Goal: Find specific page/section: Find specific page/section

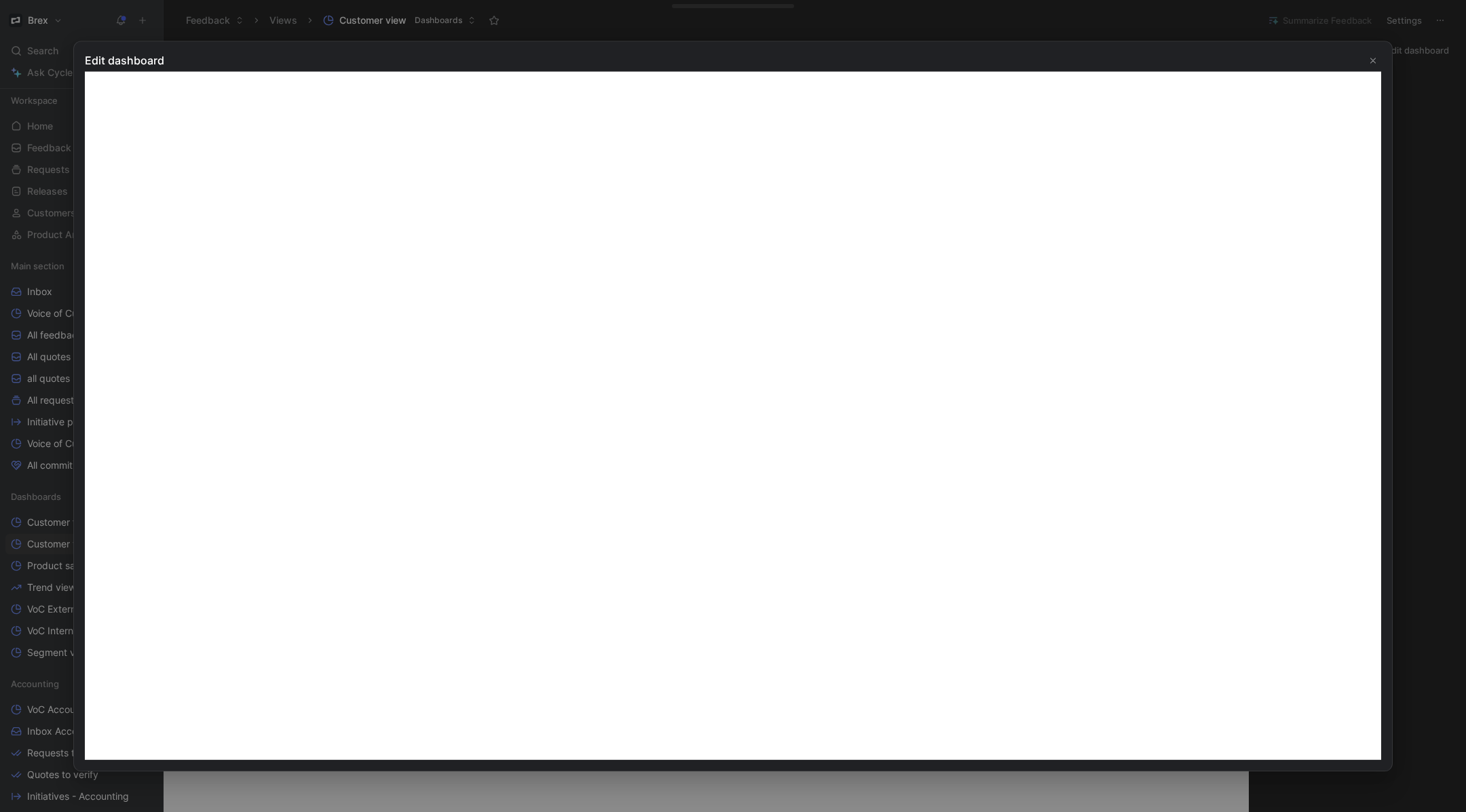
scroll to position [224, 0]
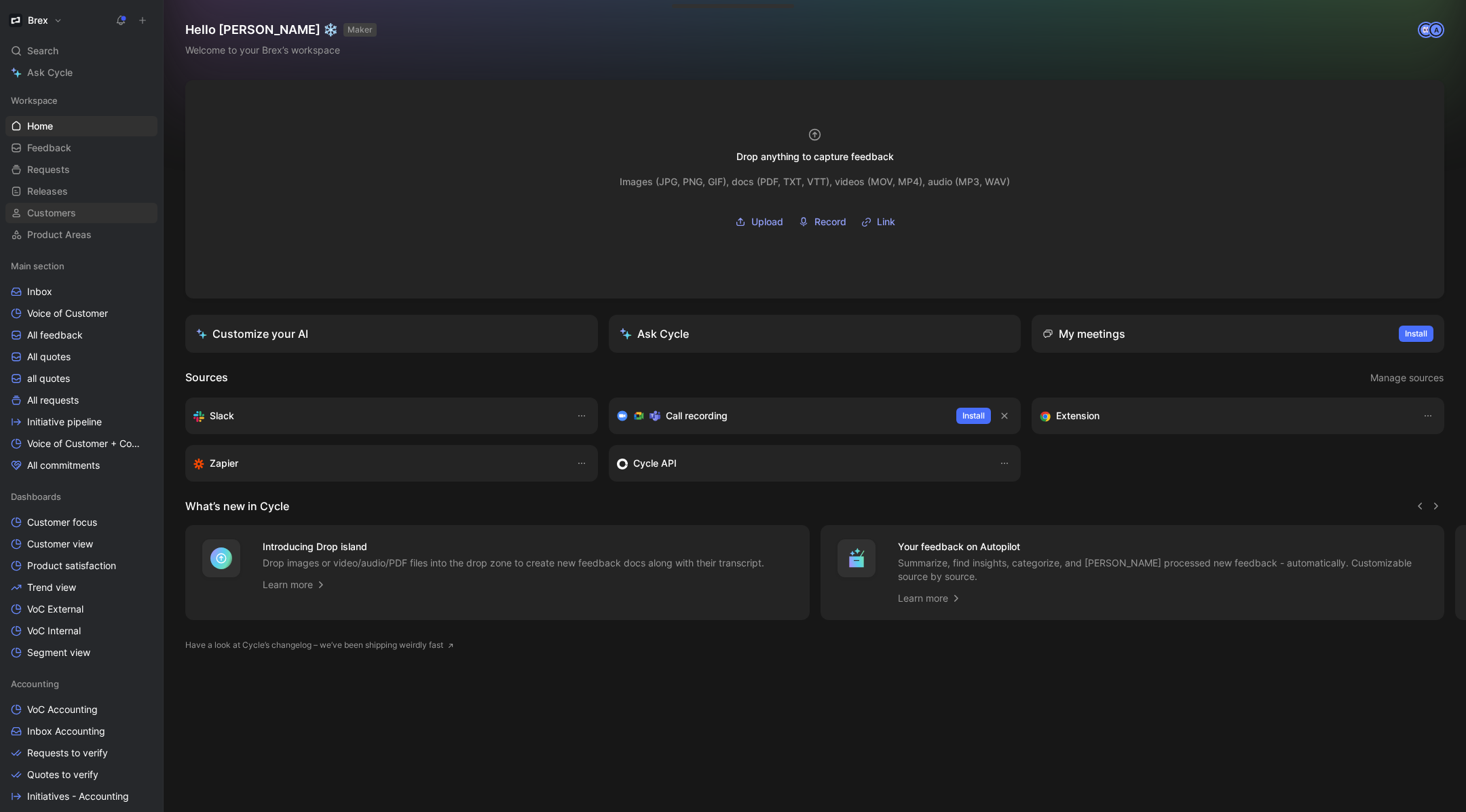
click at [41, 214] on span "Customers" at bounding box center [51, 213] width 49 height 13
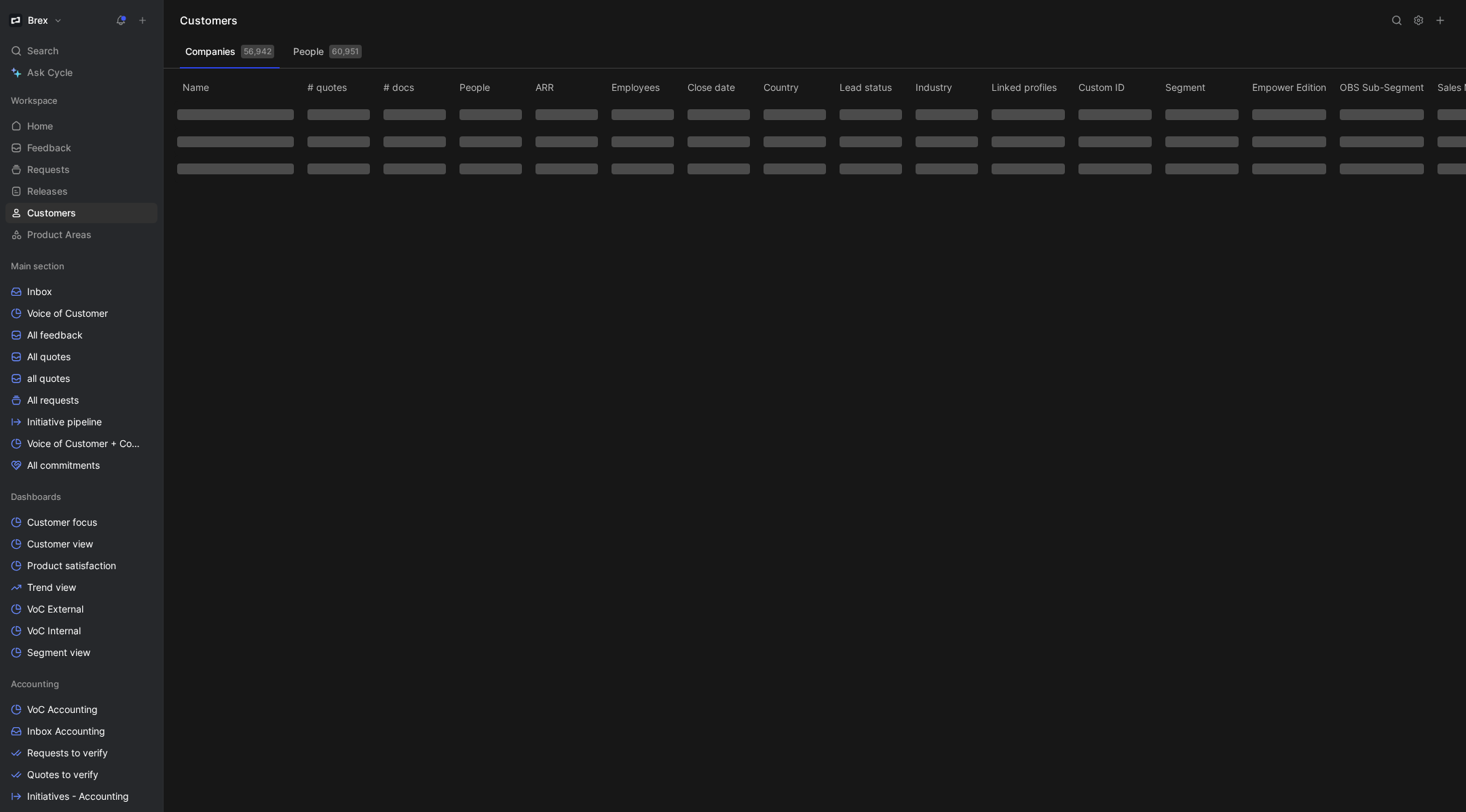
click at [1395, 22] on icon at bounding box center [1397, 20] width 11 height 11
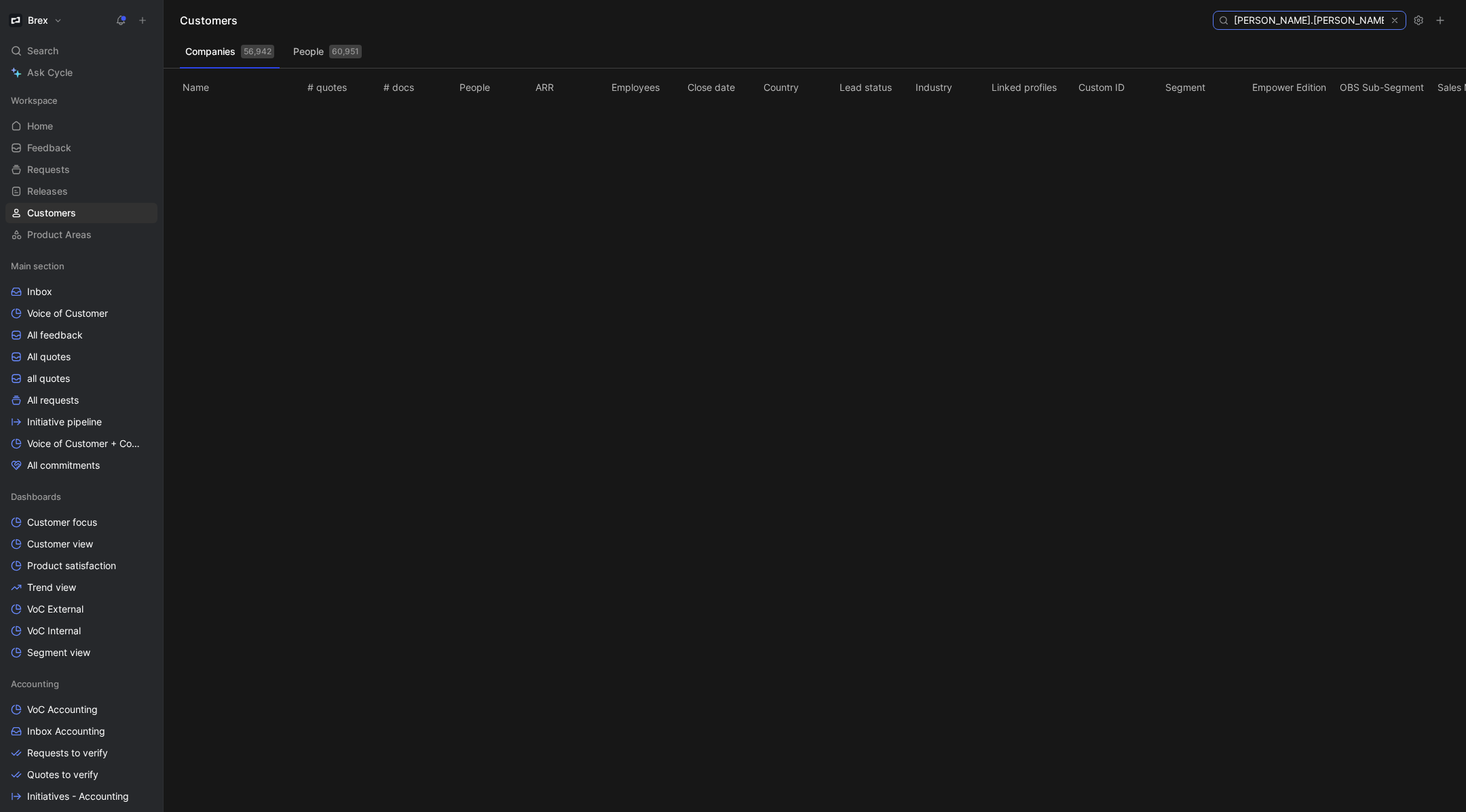
type input "[PERSON_NAME].[PERSON_NAME]"
click at [315, 41] on button "People 60,951" at bounding box center [327, 52] width 80 height 22
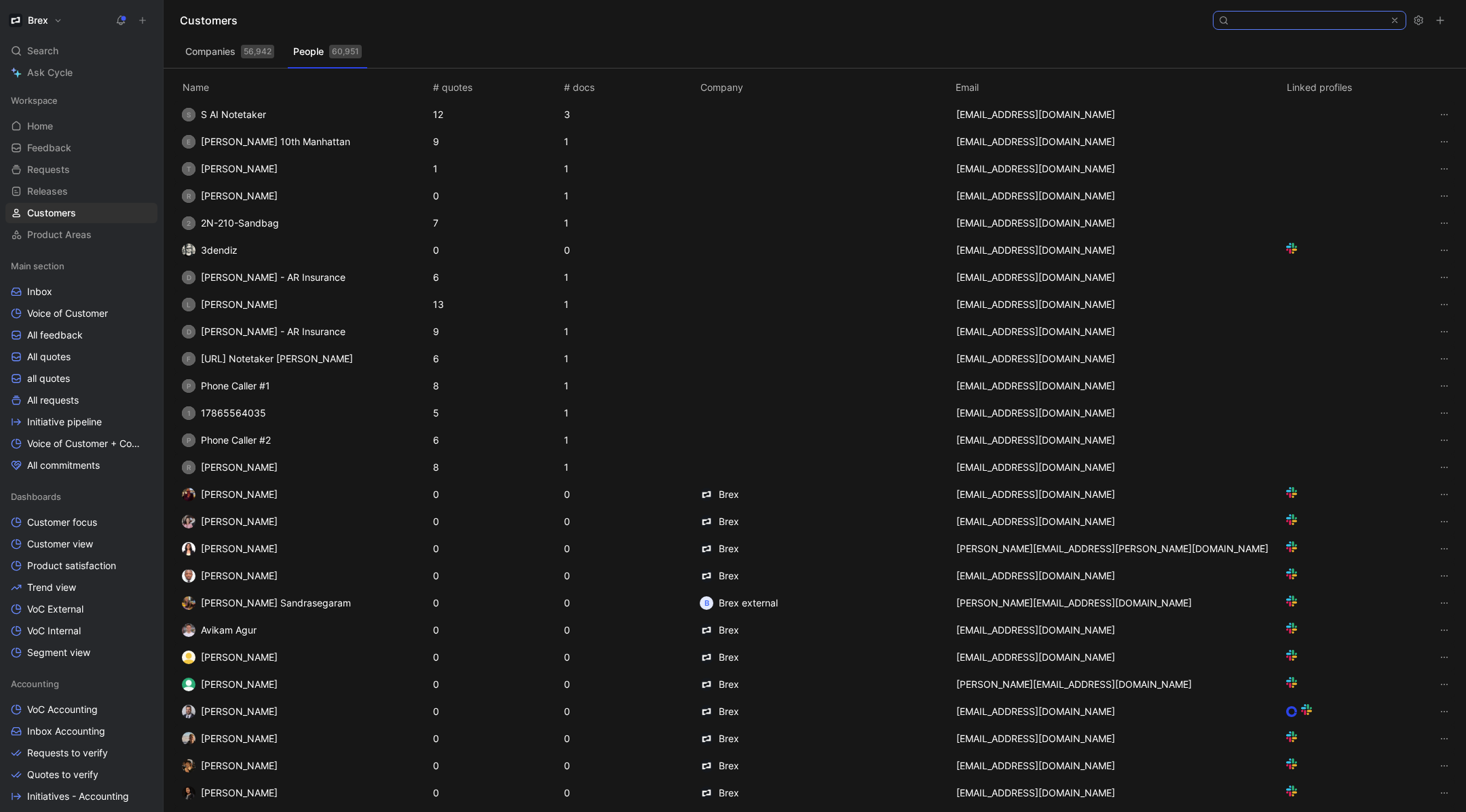
click at [1304, 23] on input at bounding box center [1309, 20] width 161 height 17
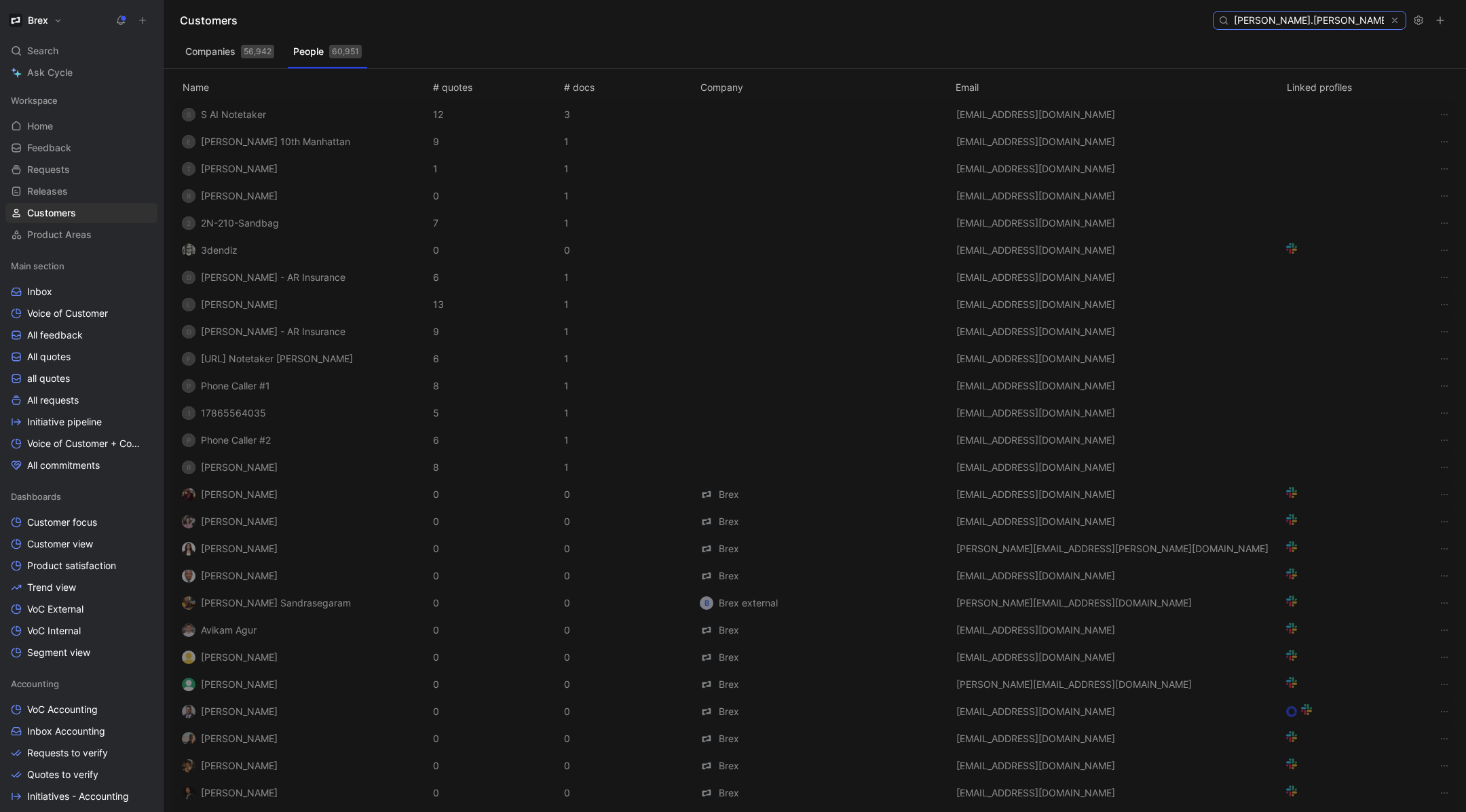
type input "[PERSON_NAME].[PERSON_NAME]"
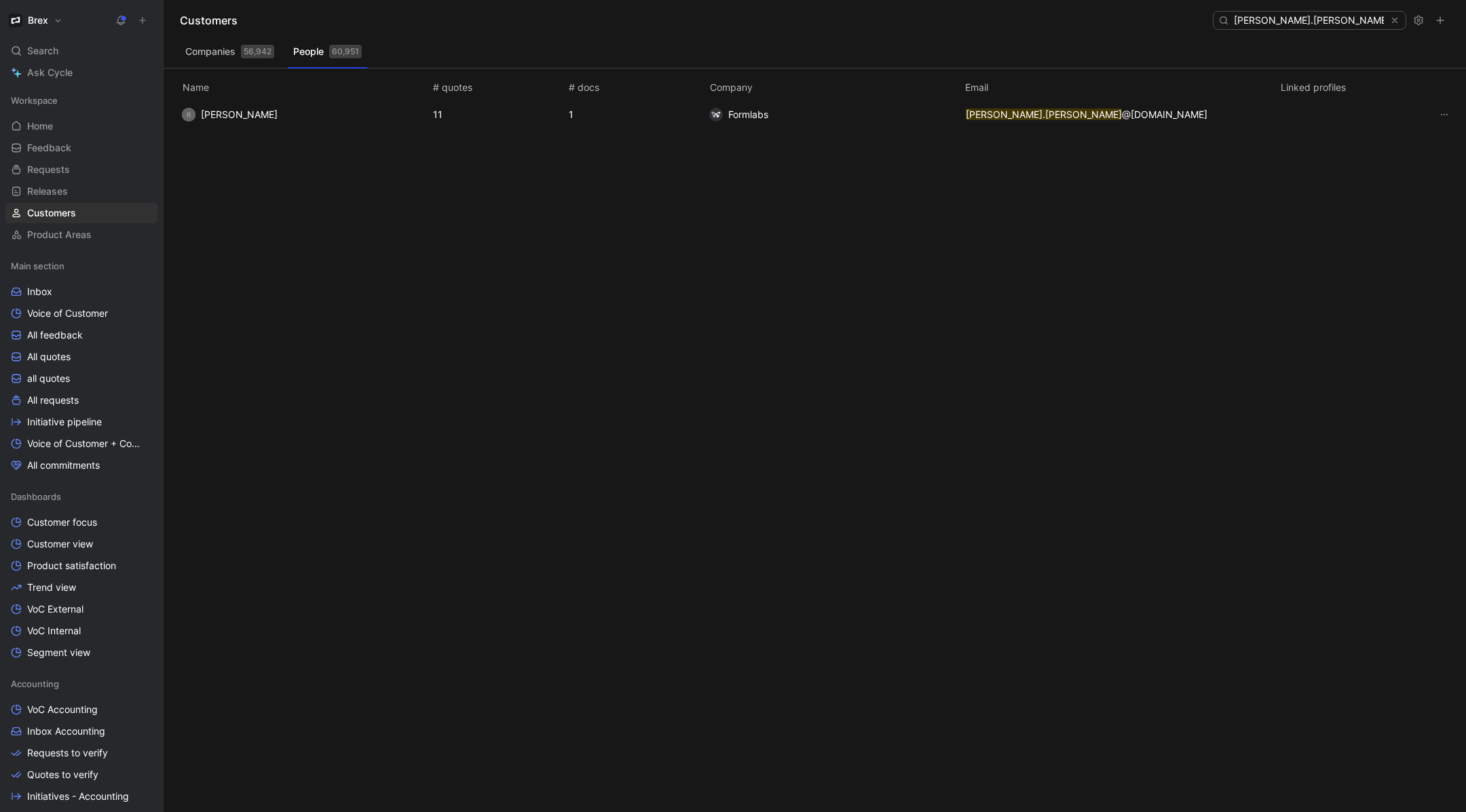
click at [772, 113] on button "Formlabs" at bounding box center [738, 115] width 69 height 22
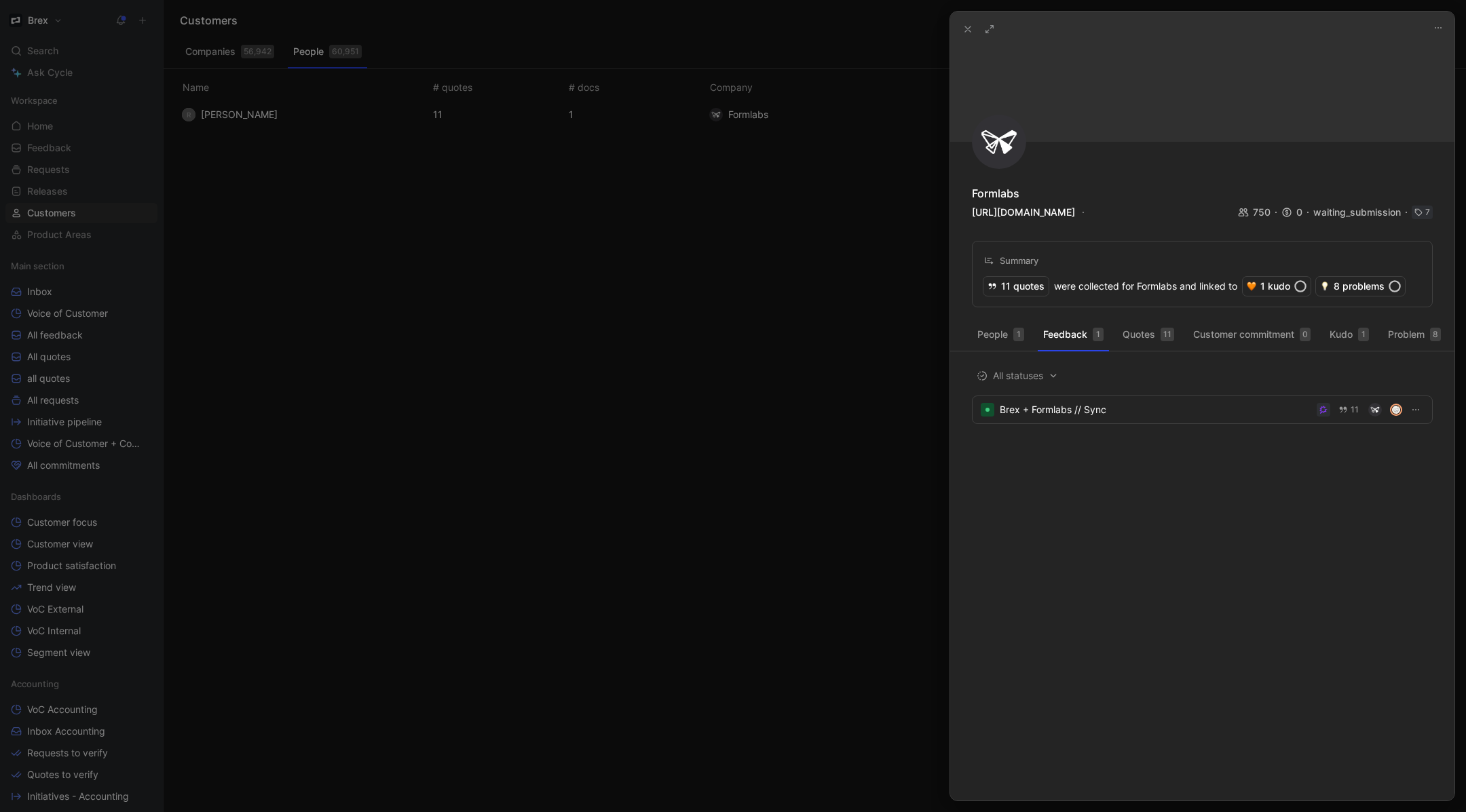
click at [1360, 210] on div "waiting_submission" at bounding box center [1362, 212] width 99 height 17
click at [1339, 210] on div "waiting_submission" at bounding box center [1362, 212] width 99 height 17
click at [1352, 212] on div "waiting_submission" at bounding box center [1362, 212] width 99 height 17
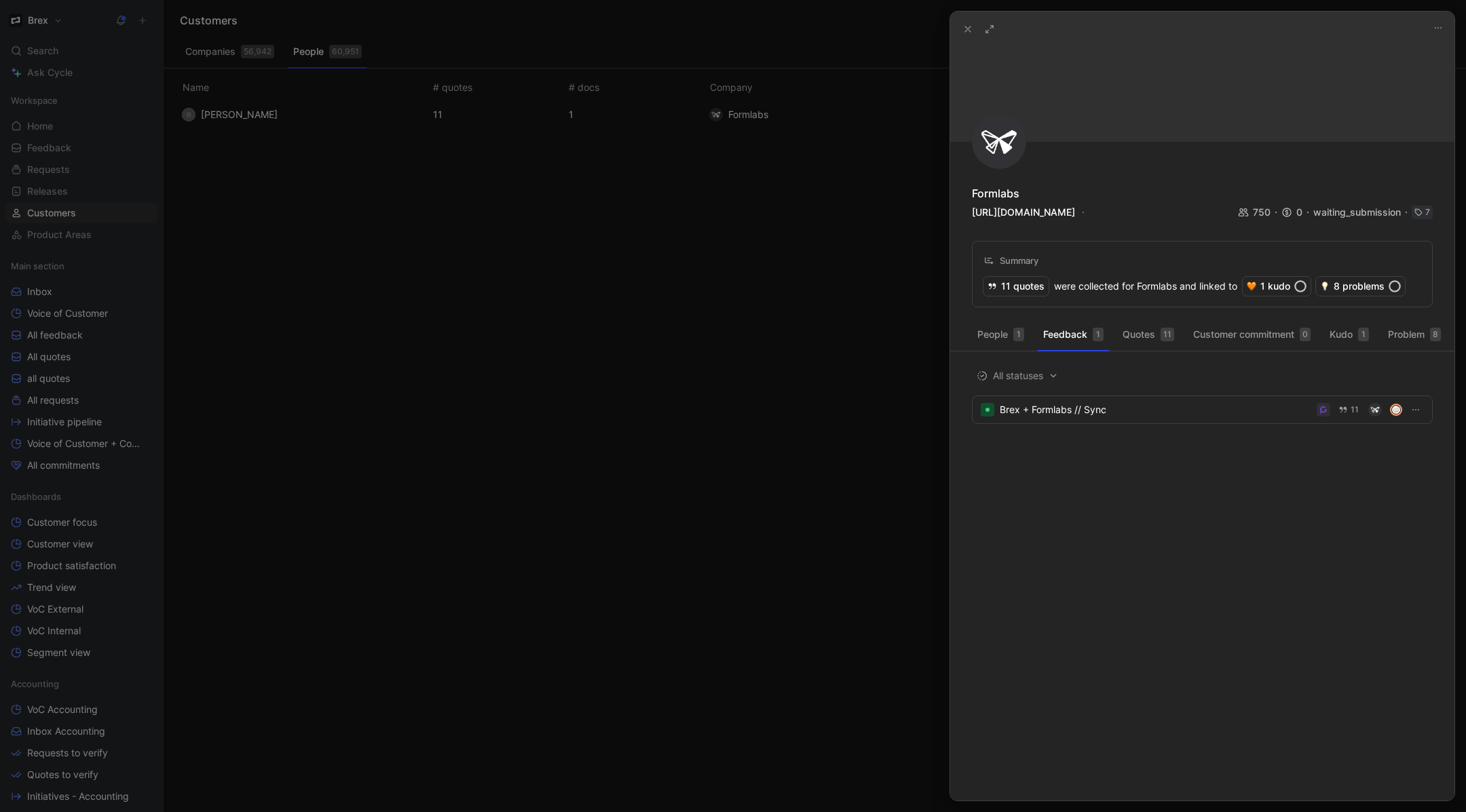
click at [1348, 215] on div "waiting_submission" at bounding box center [1362, 212] width 99 height 17
click at [1434, 17] on header at bounding box center [1203, 76] width 505 height 130
click at [1434, 28] on icon "button" at bounding box center [1438, 28] width 11 height 11
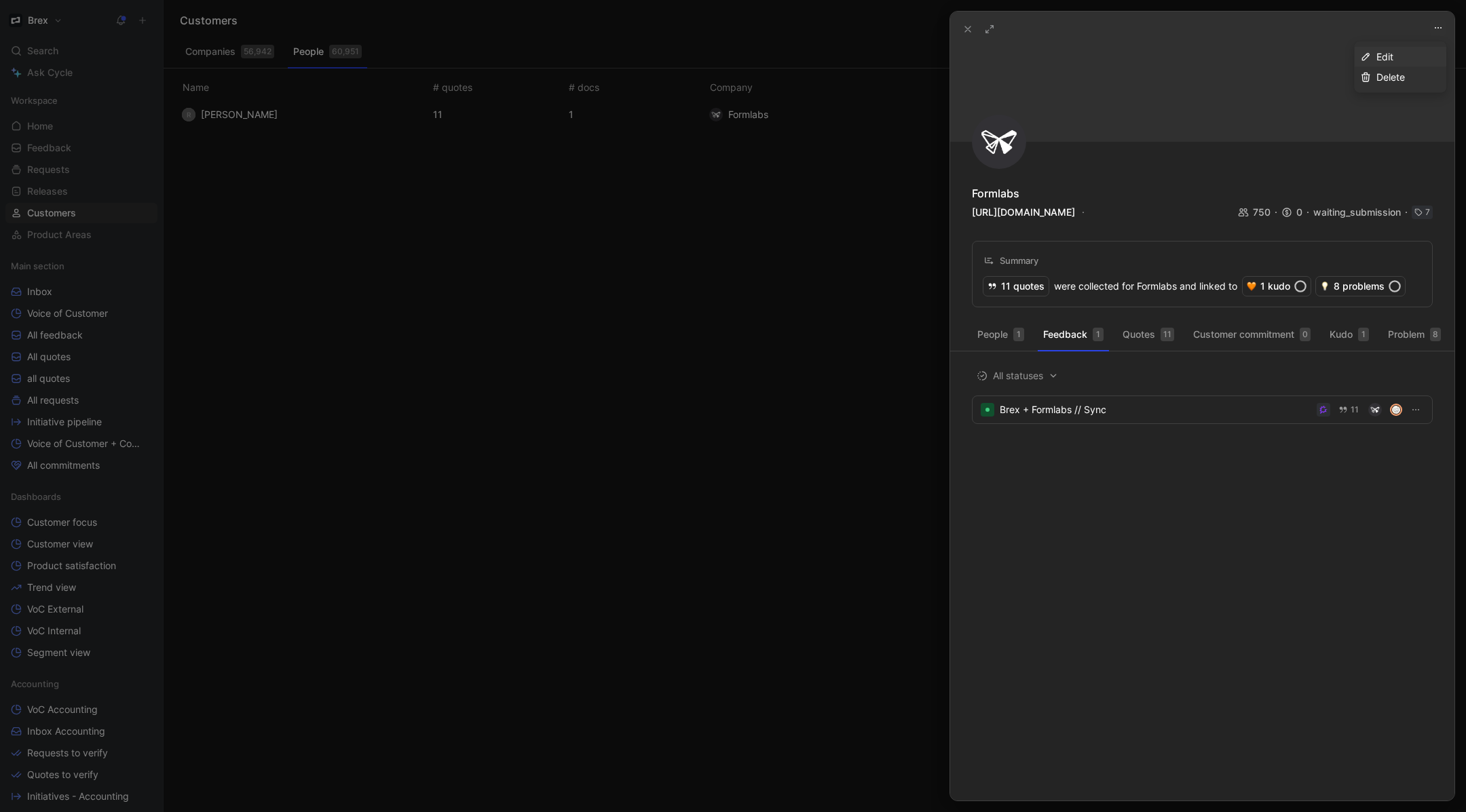
click at [1400, 60] on div "Edit" at bounding box center [1408, 57] width 64 height 17
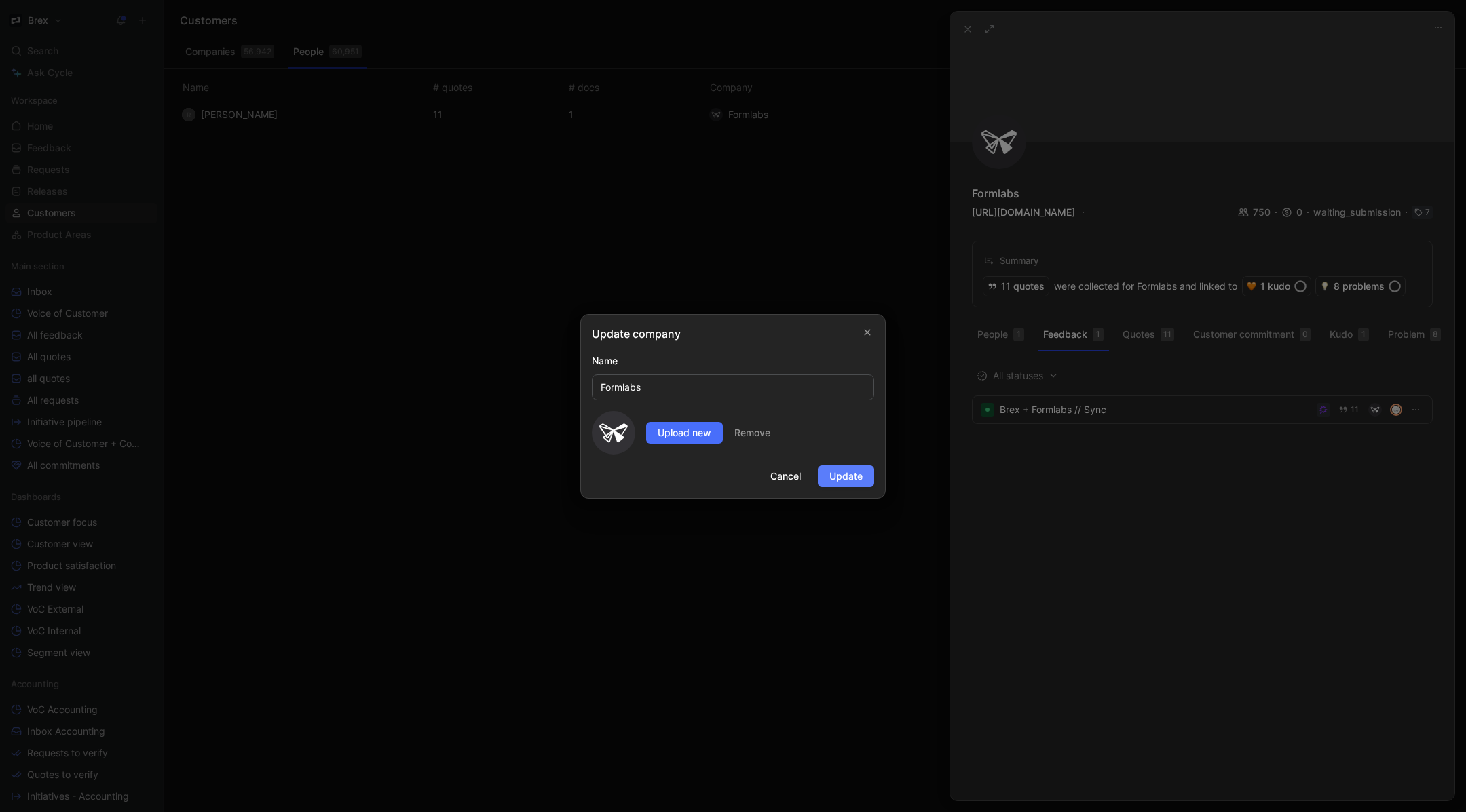
click at [838, 471] on span "Update" at bounding box center [846, 476] width 33 height 17
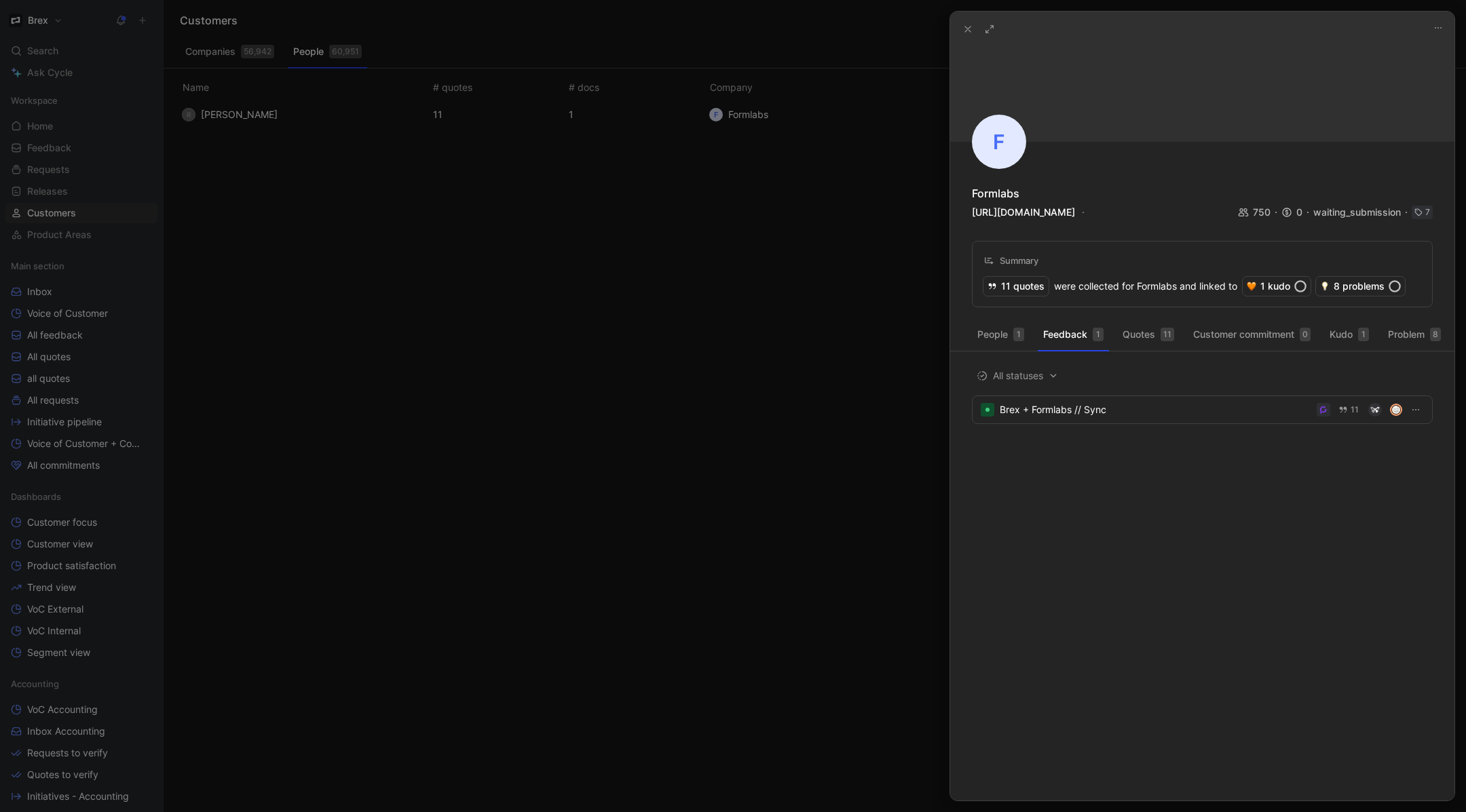
click at [786, 237] on div at bounding box center [733, 406] width 1466 height 812
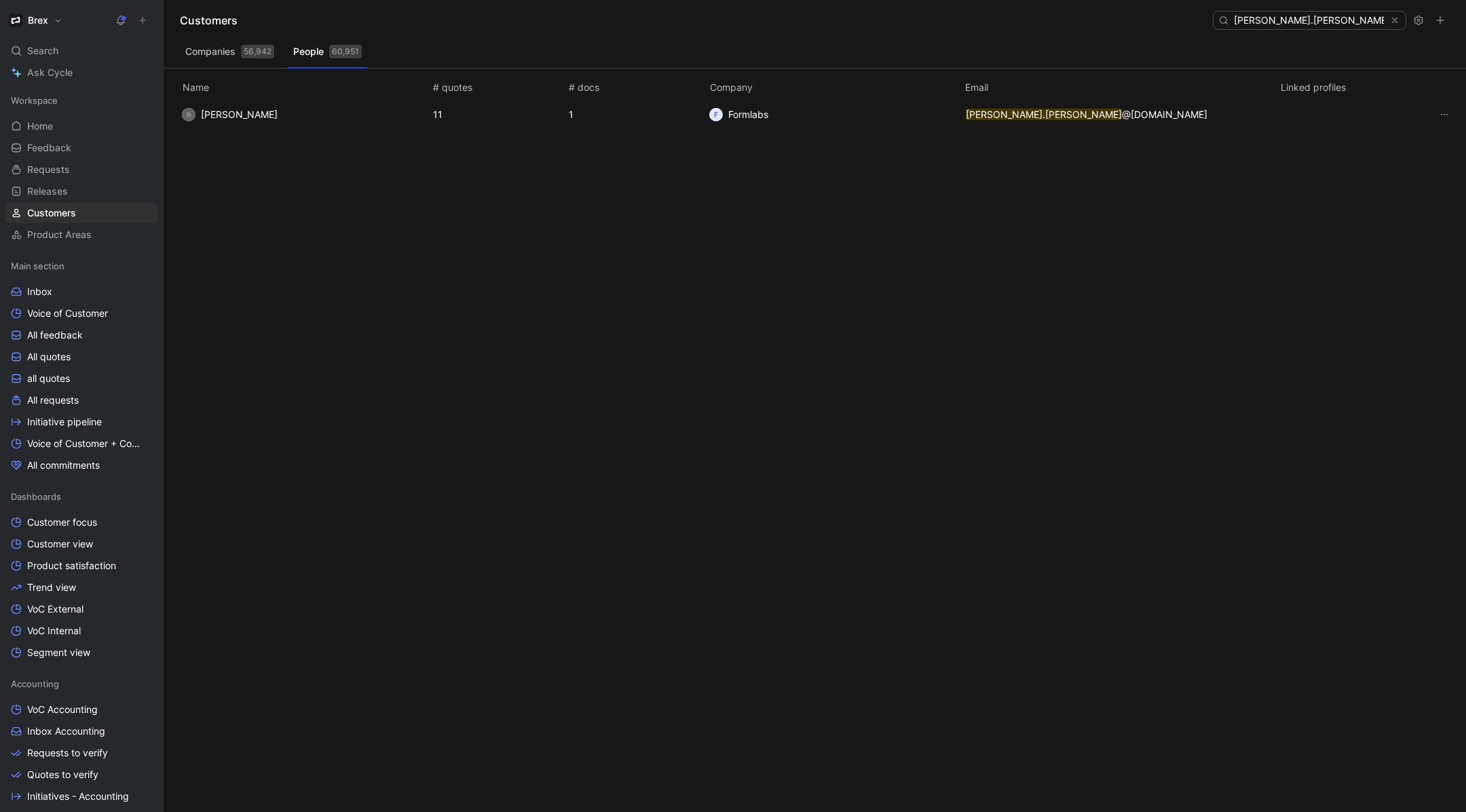
click at [212, 51] on button "Companies 56,942" at bounding box center [229, 52] width 100 height 22
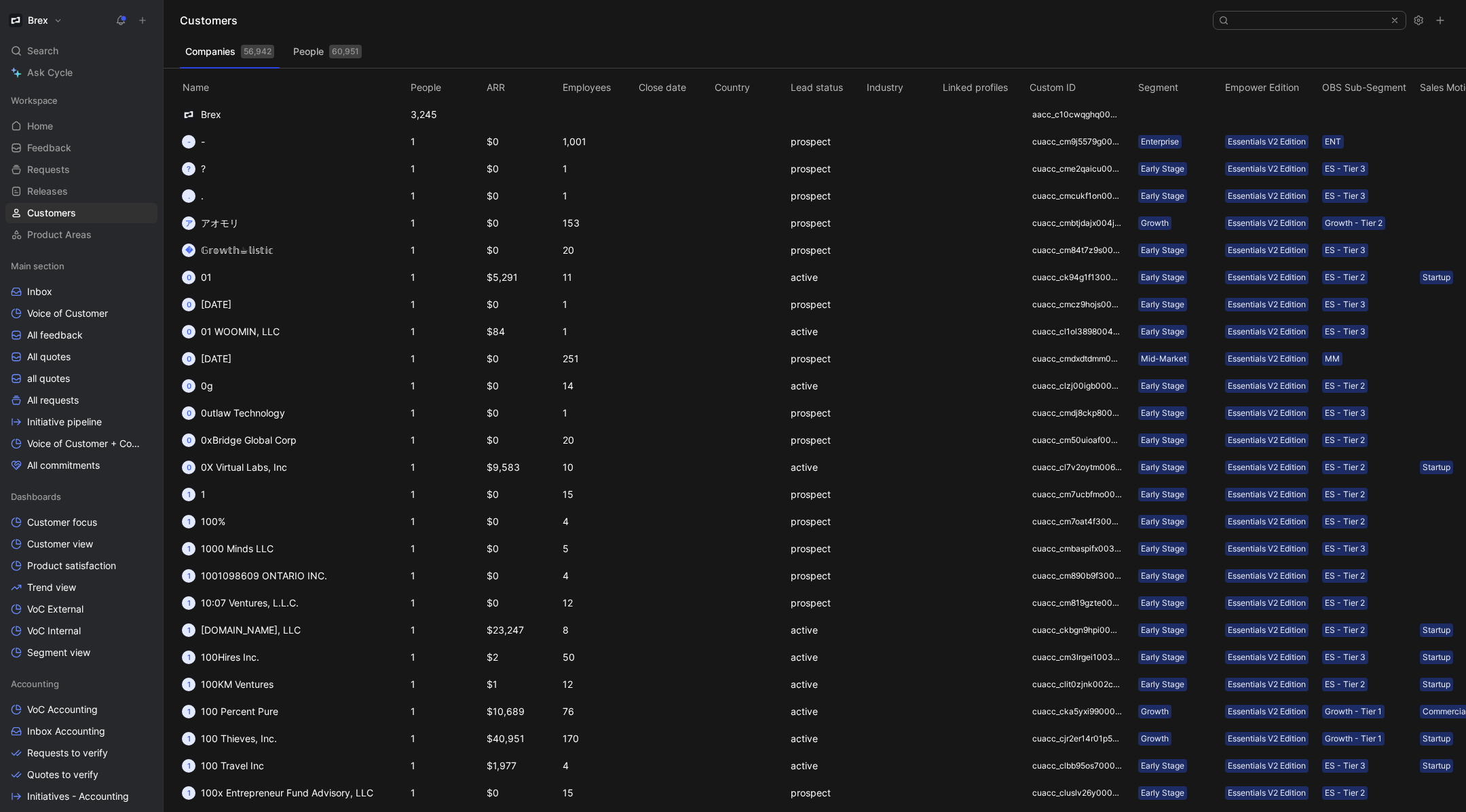
scroll to position [0, 174]
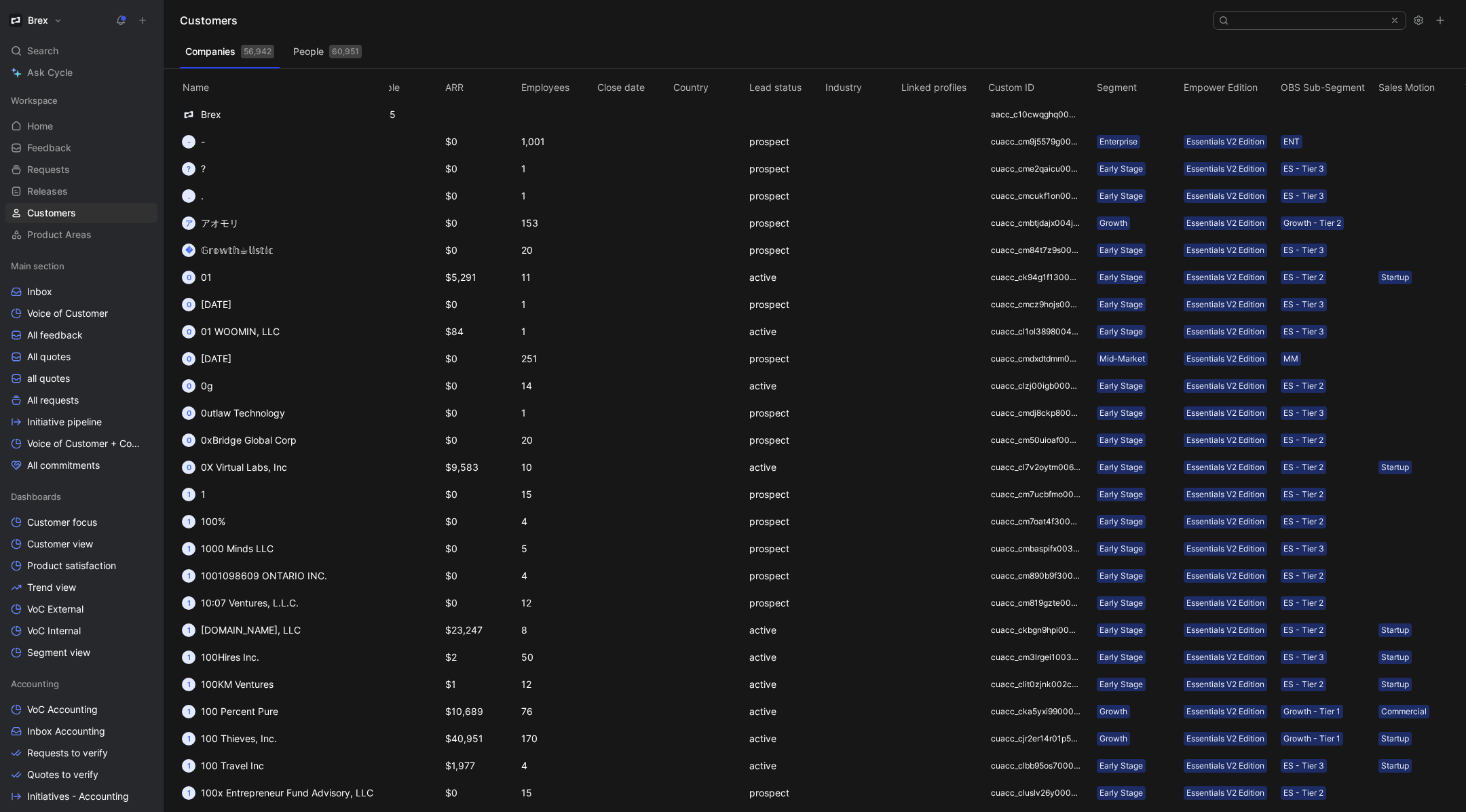
click at [749, 81] on th "Lead status" at bounding box center [785, 84] width 76 height 32
click at [762, 88] on th "Lead status" at bounding box center [785, 84] width 76 height 32
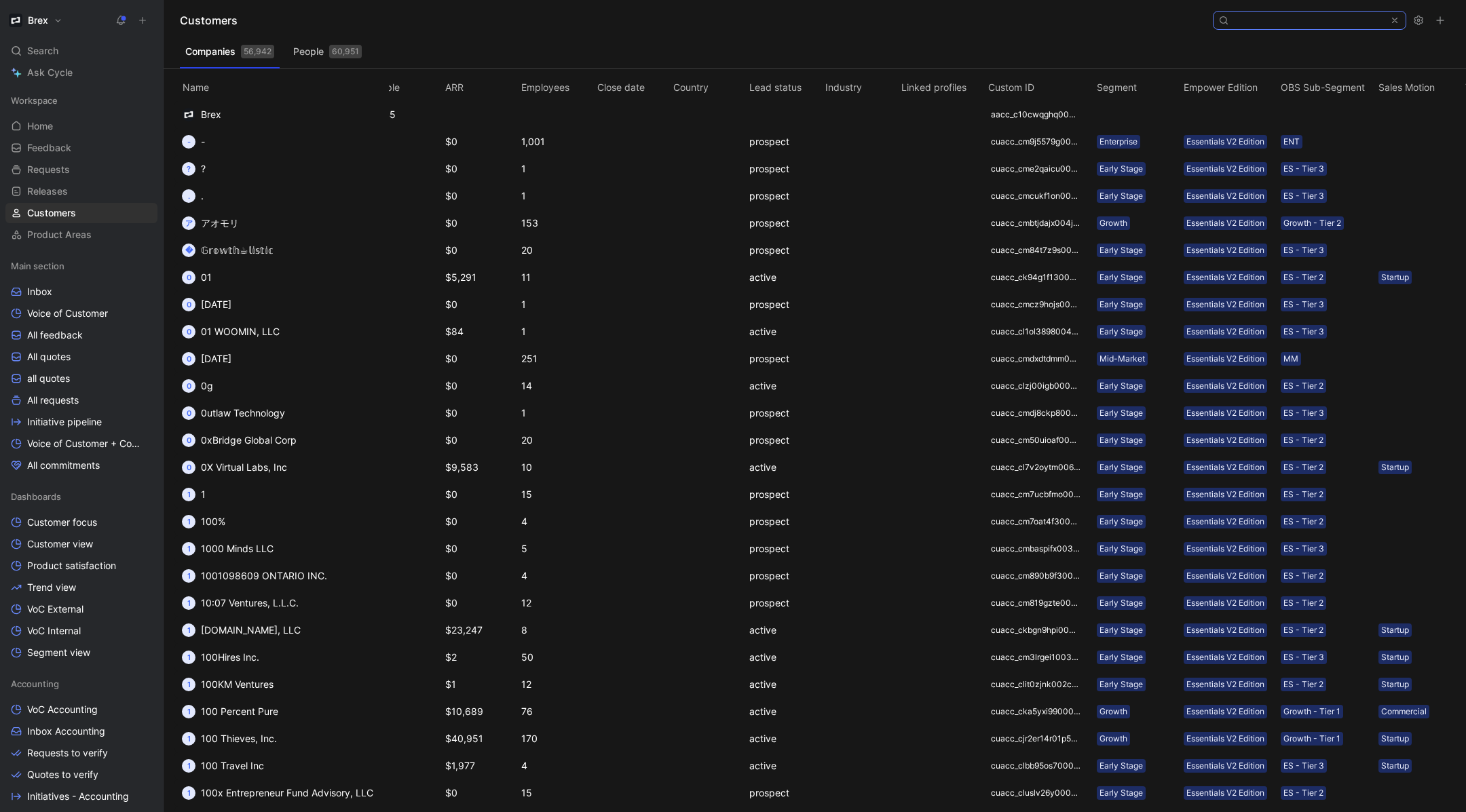
click at [1308, 26] on input at bounding box center [1309, 20] width 161 height 17
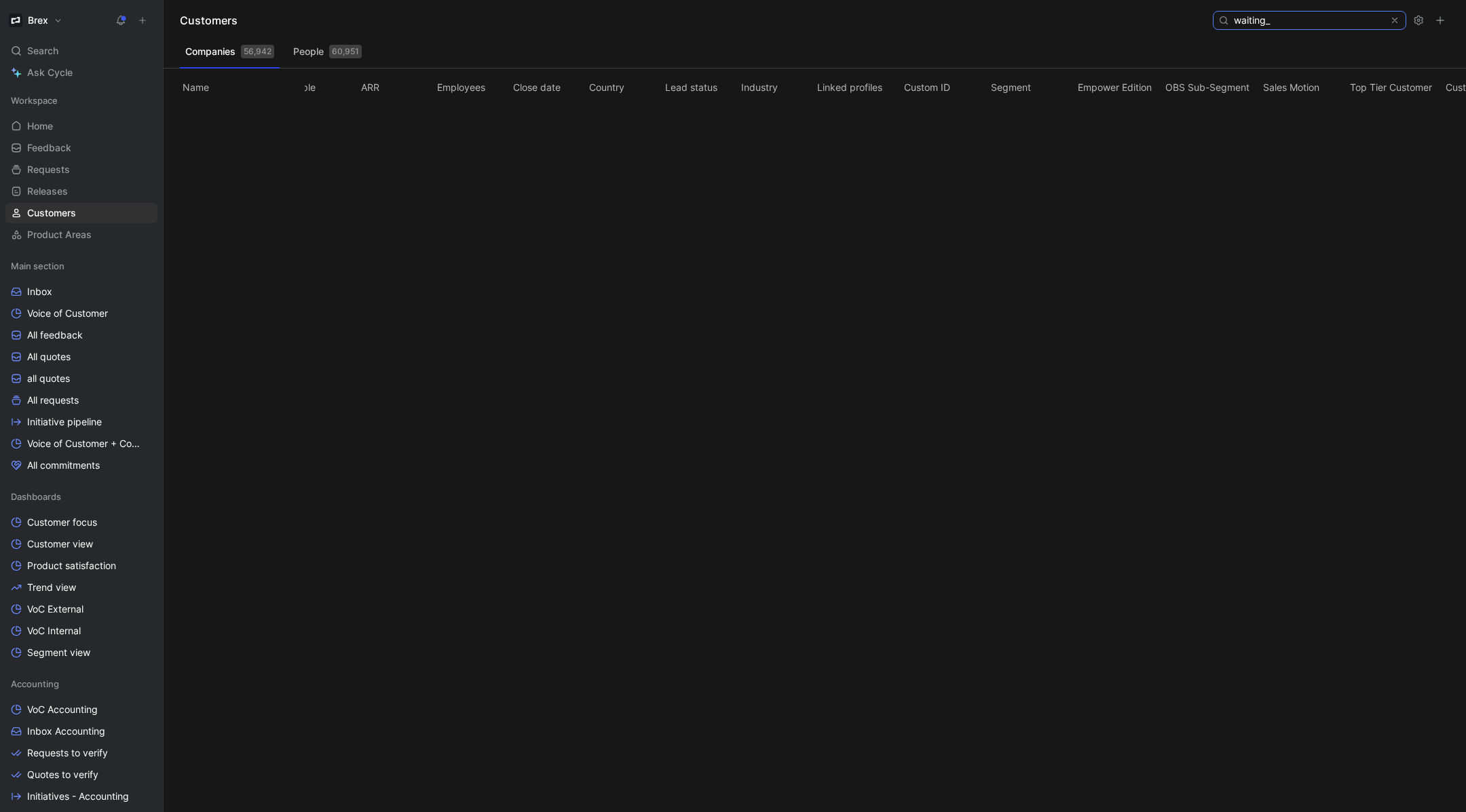
type input "waiting_"
click at [1423, 20] on icon at bounding box center [1419, 20] width 11 height 11
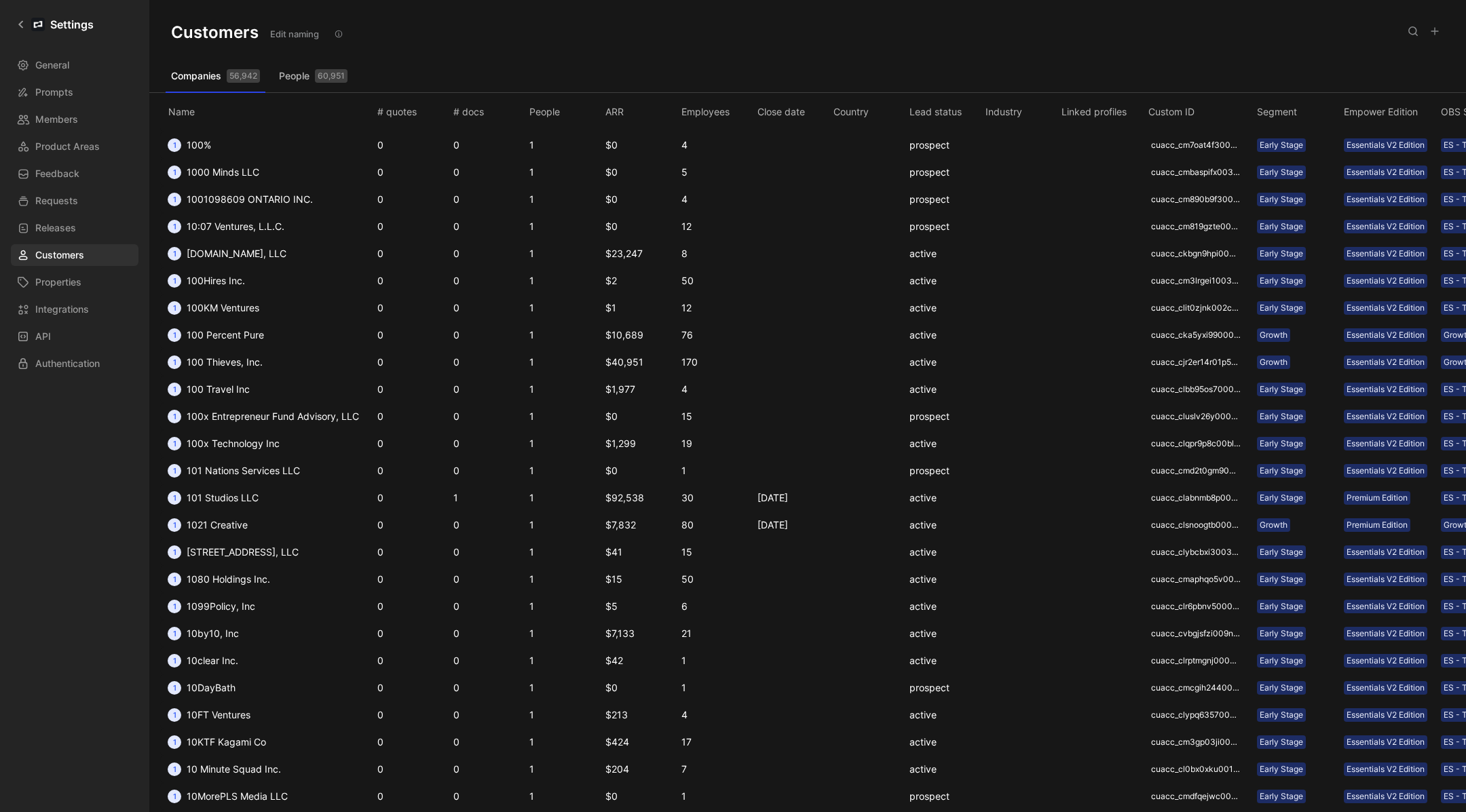
scroll to position [479, 0]
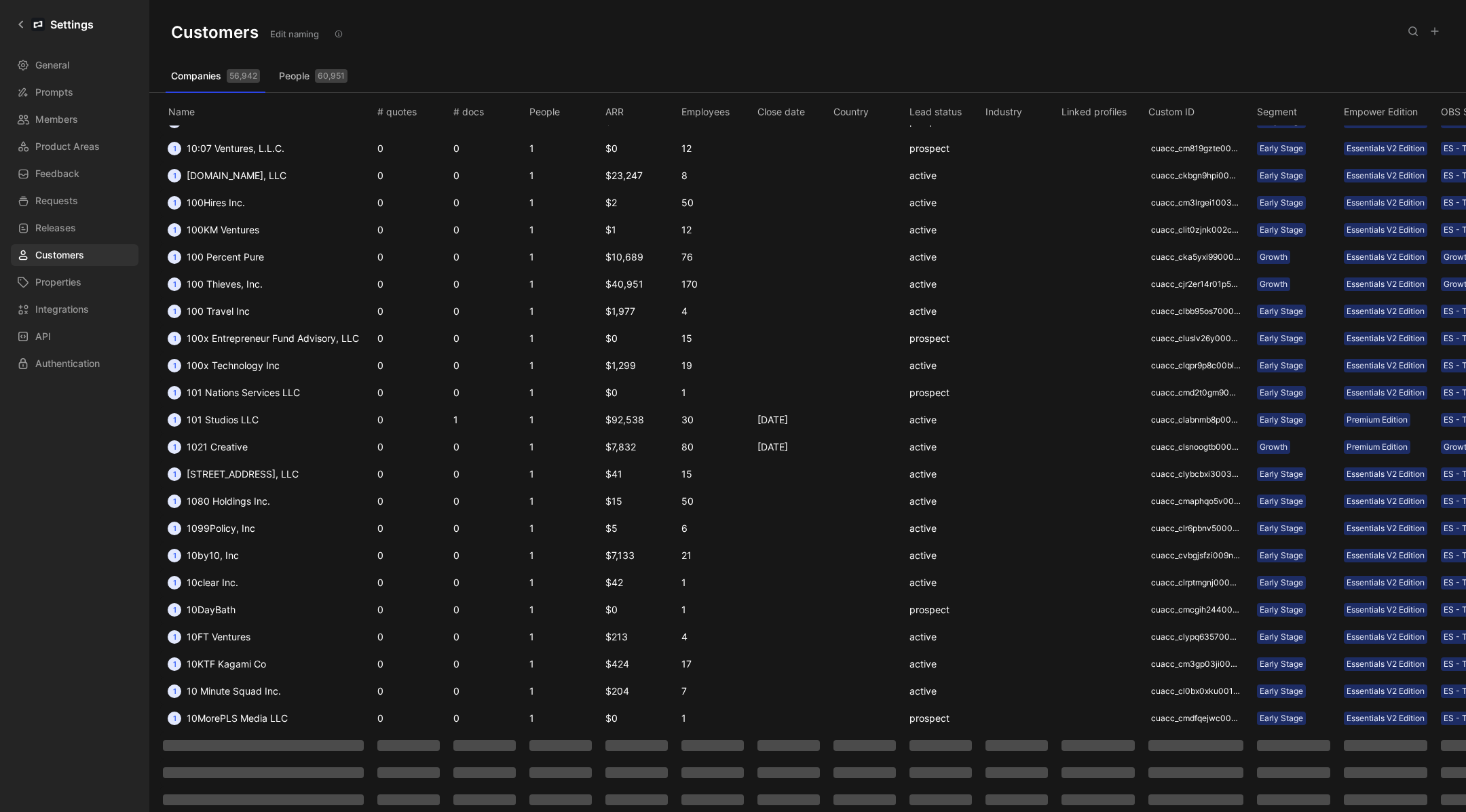
click at [920, 125] on th "Lead status" at bounding box center [945, 109] width 76 height 32
click at [923, 111] on th "Lead status" at bounding box center [945, 109] width 76 height 32
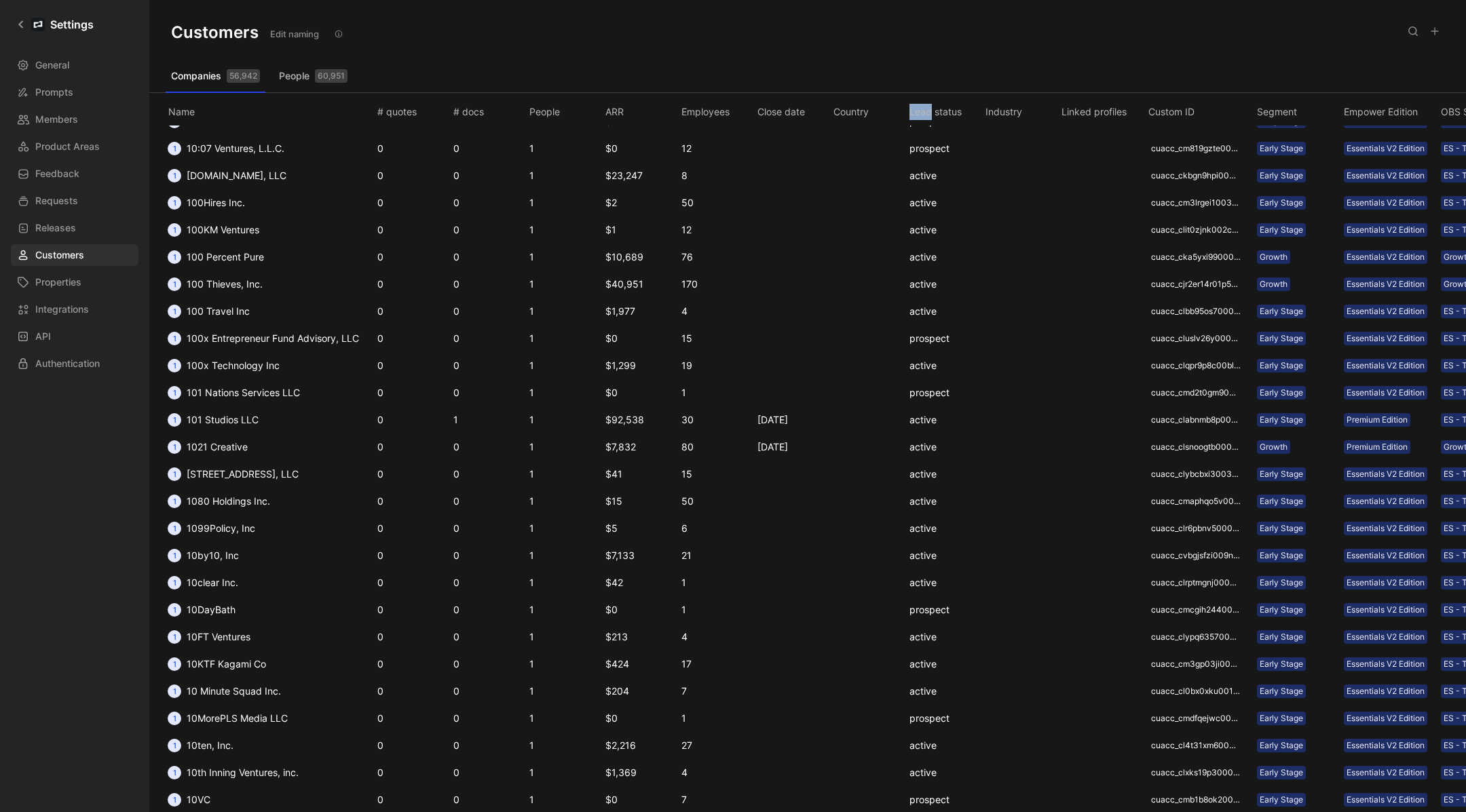
click at [923, 111] on th "Lead status" at bounding box center [945, 109] width 76 height 32
click at [1412, 35] on icon at bounding box center [1413, 32] width 11 height 11
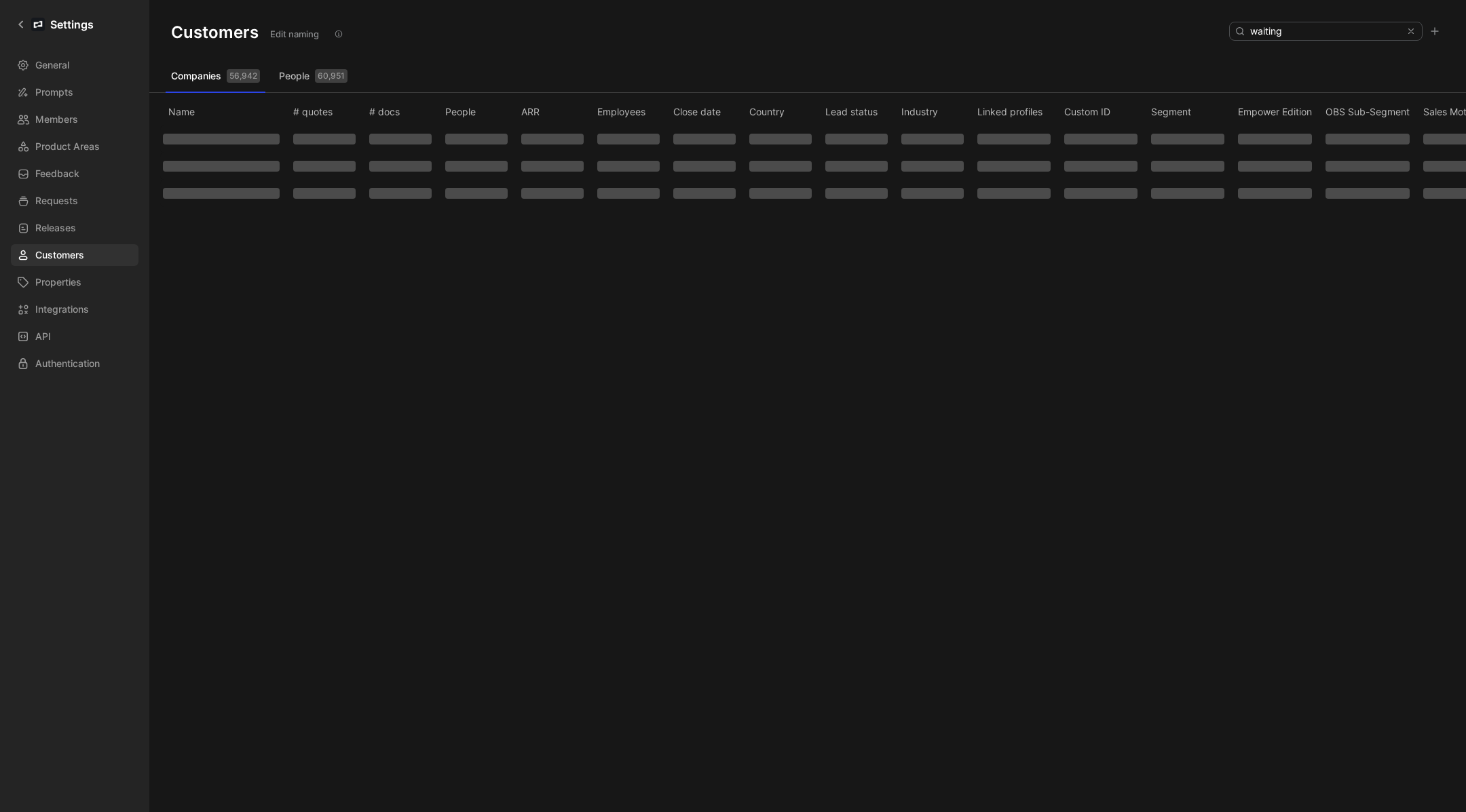
scroll to position [0, 0]
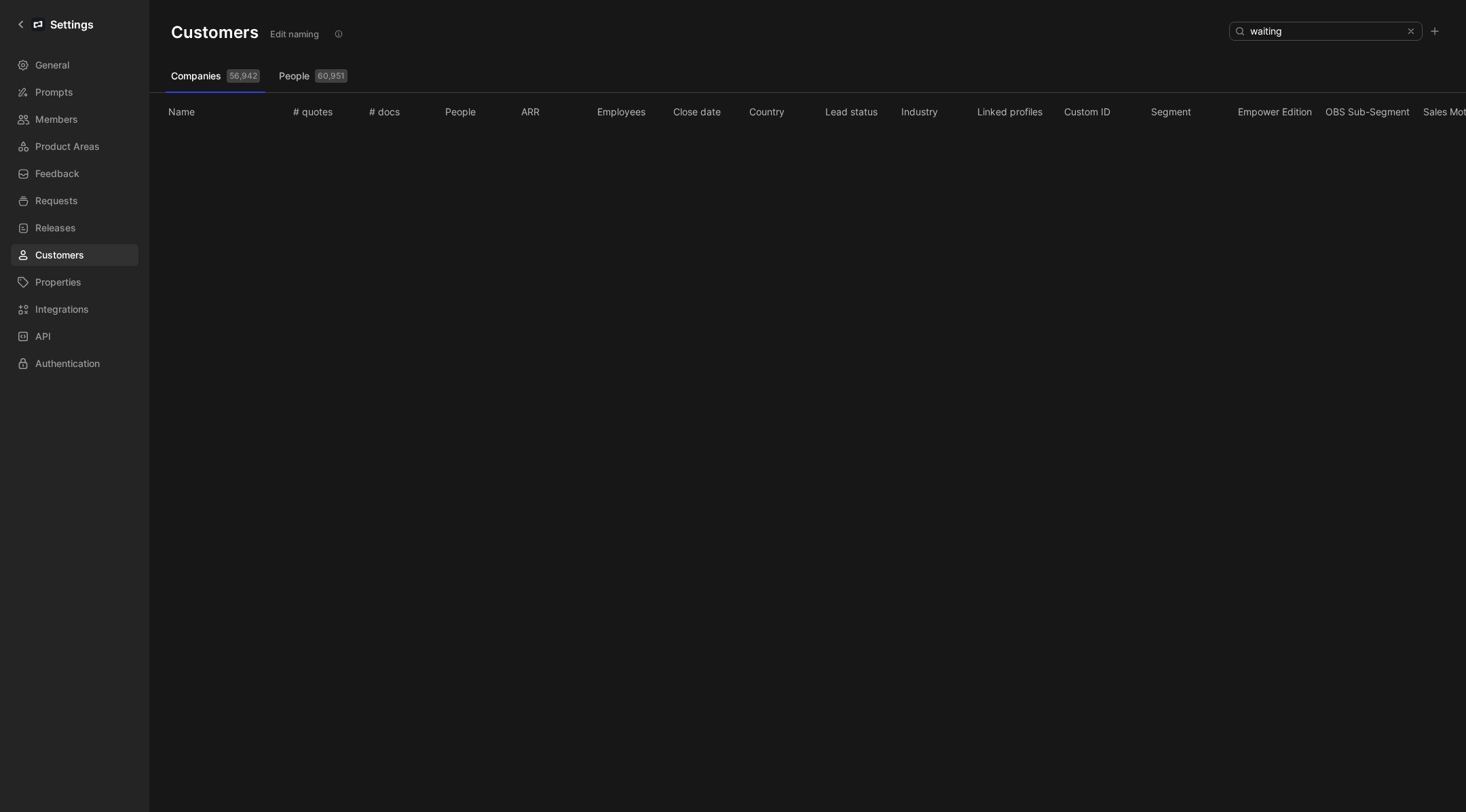
type input "waiting"
click at [336, 39] on button at bounding box center [338, 34] width 17 height 17
